Goal: Task Accomplishment & Management: Use online tool/utility

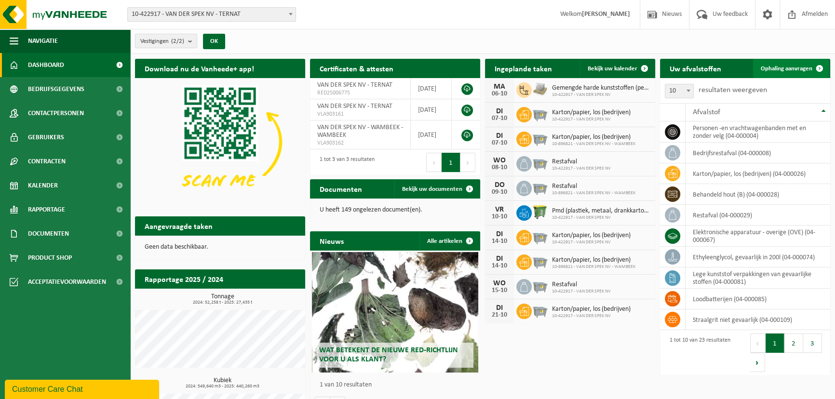
click at [787, 68] on span "Ophaling aanvragen" at bounding box center [787, 69] width 52 height 6
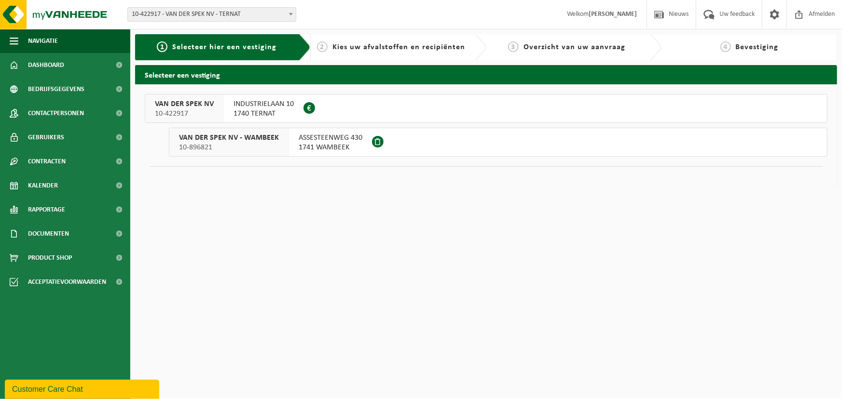
click at [218, 105] on div "VAN DER SPEK NV 10-422917" at bounding box center [184, 109] width 79 height 28
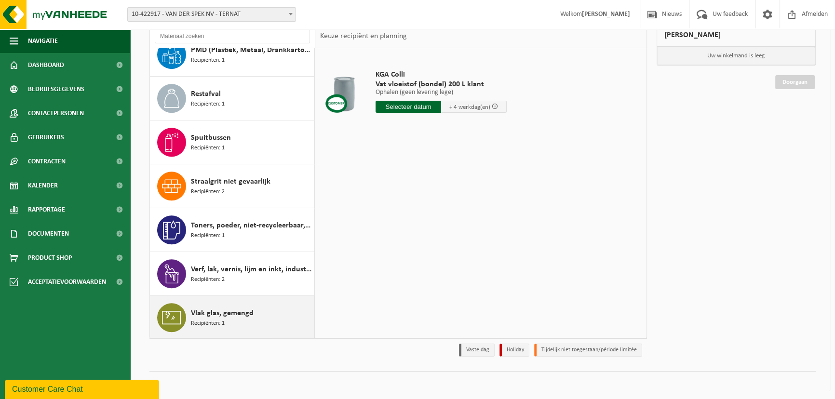
scroll to position [71, 0]
click at [236, 311] on span "Vlak glas, gemengd" at bounding box center [222, 313] width 63 height 12
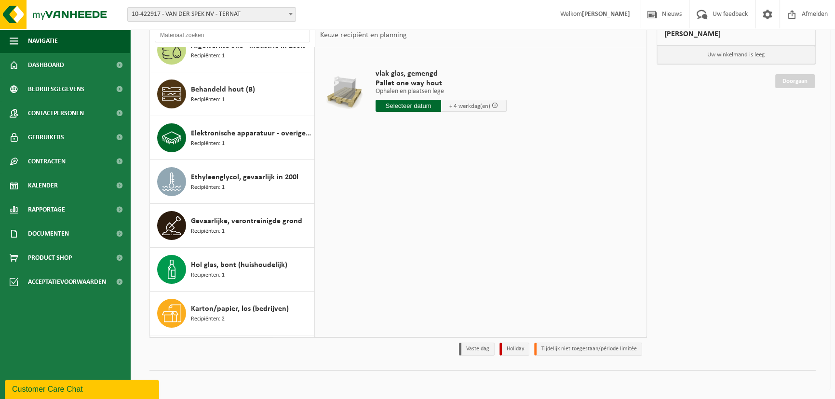
scroll to position [0, 0]
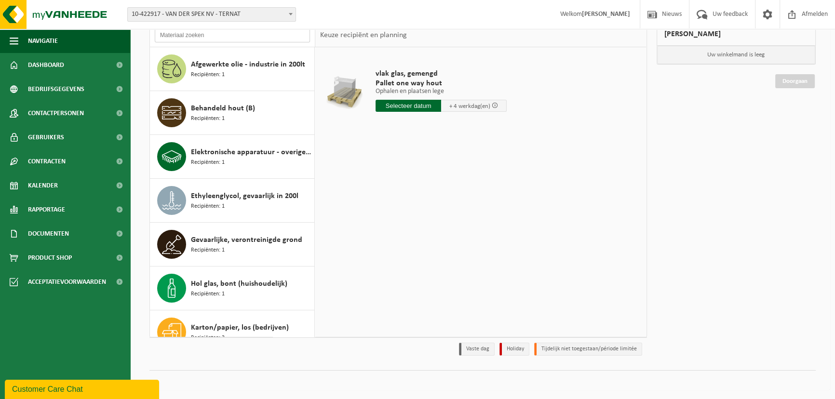
click at [179, 34] on input "text" at bounding box center [232, 35] width 155 height 14
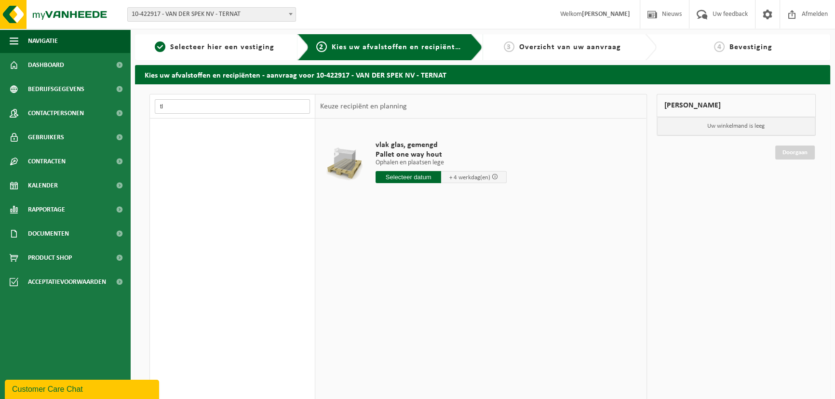
type input "t"
type input "l"
